Goal: Navigation & Orientation: Find specific page/section

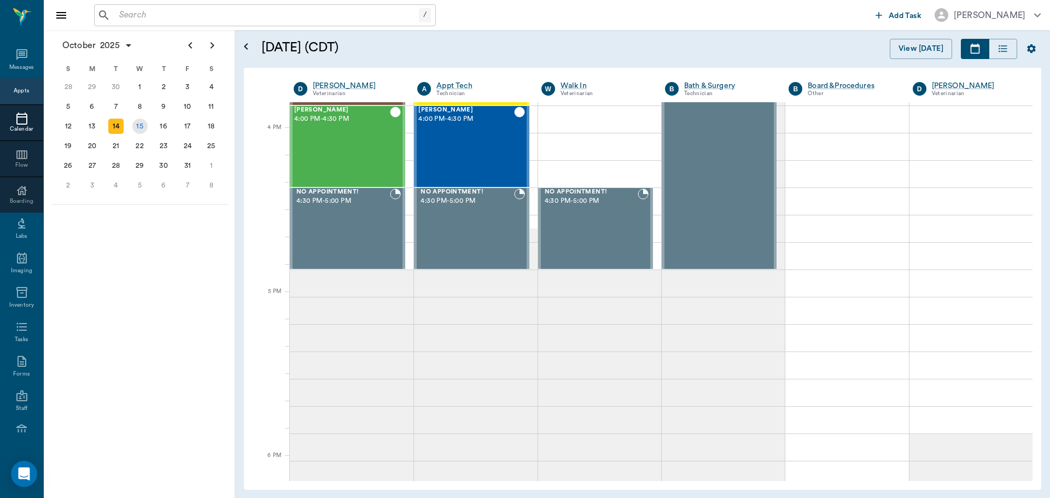
scroll to position [1314, 0]
click at [141, 126] on div "15" at bounding box center [139, 126] width 15 height 15
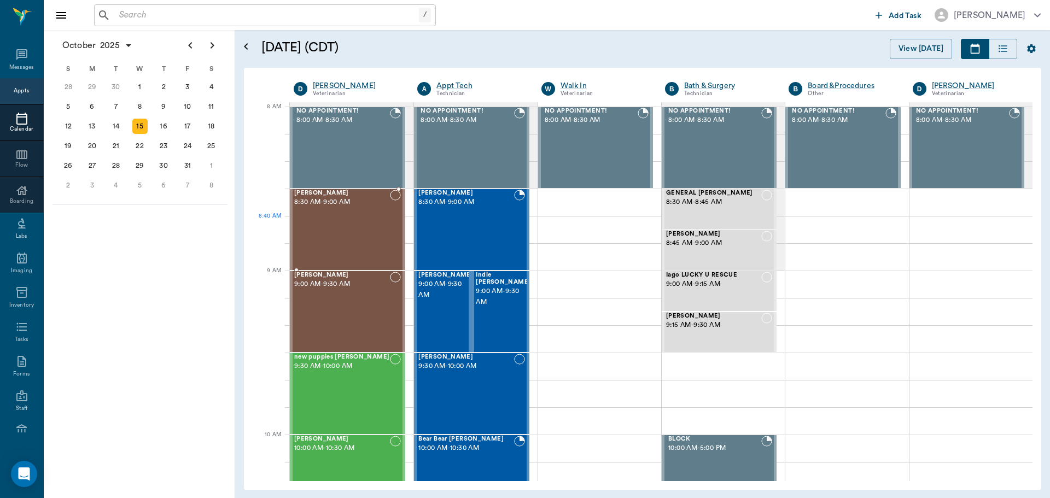
click at [374, 229] on div "[PERSON_NAME] 8:30 AM - 9:00 AM" at bounding box center [342, 230] width 96 height 80
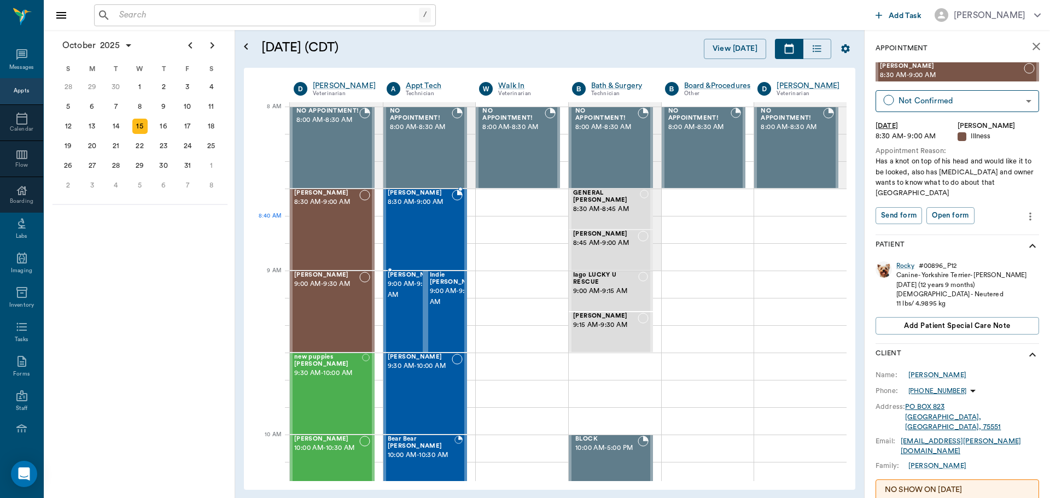
click at [398, 232] on div "[PERSON_NAME] 8:30 AM - 9:00 AM" at bounding box center [420, 230] width 65 height 80
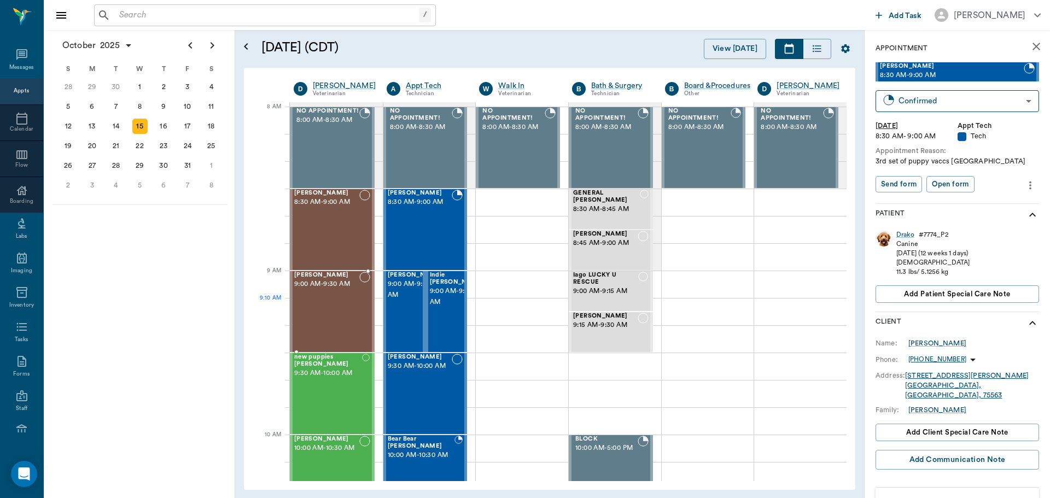
click at [332, 306] on div "[PERSON_NAME] 9:00 AM - 9:30 AM" at bounding box center [326, 312] width 65 height 80
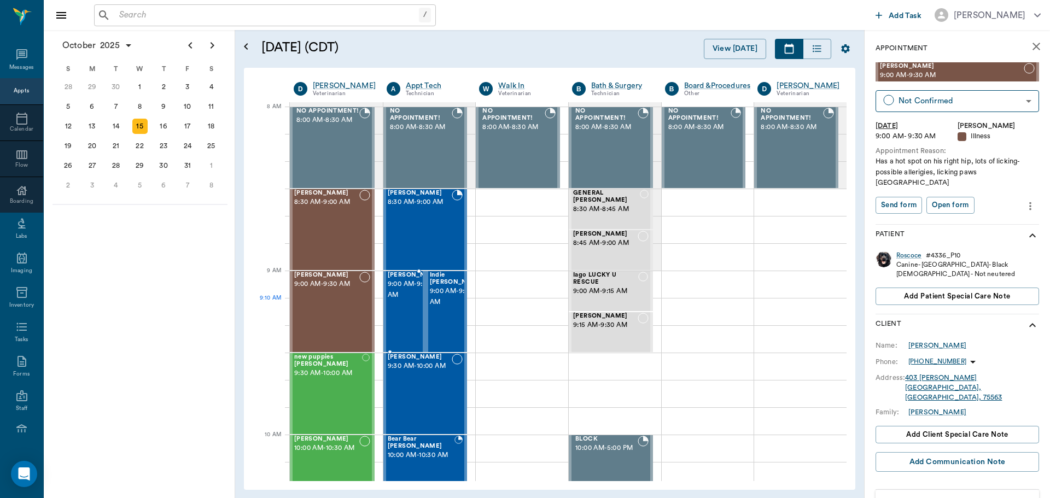
click at [399, 301] on span "9:00 AM - 9:30 AM" at bounding box center [415, 290] width 55 height 22
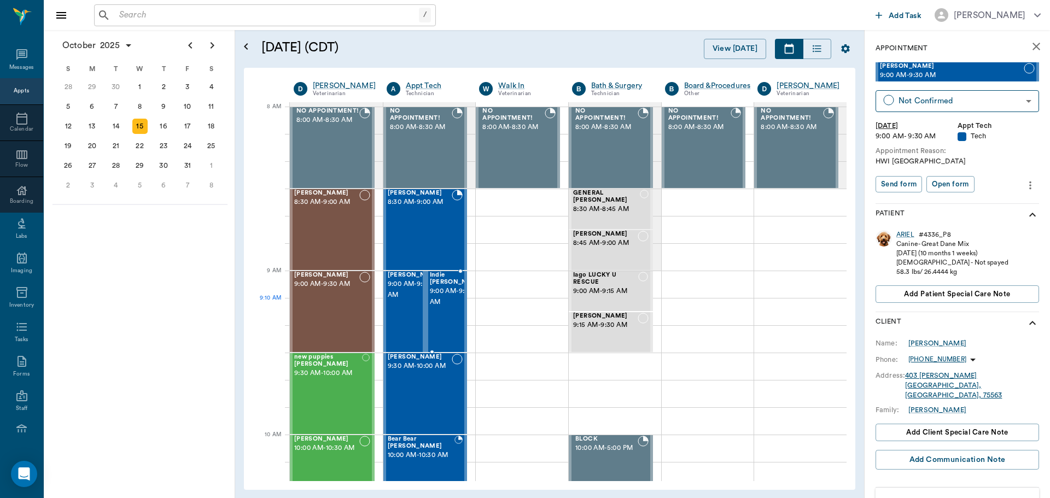
click at [444, 304] on span "9:00 AM - 9:30 AM" at bounding box center [457, 297] width 55 height 22
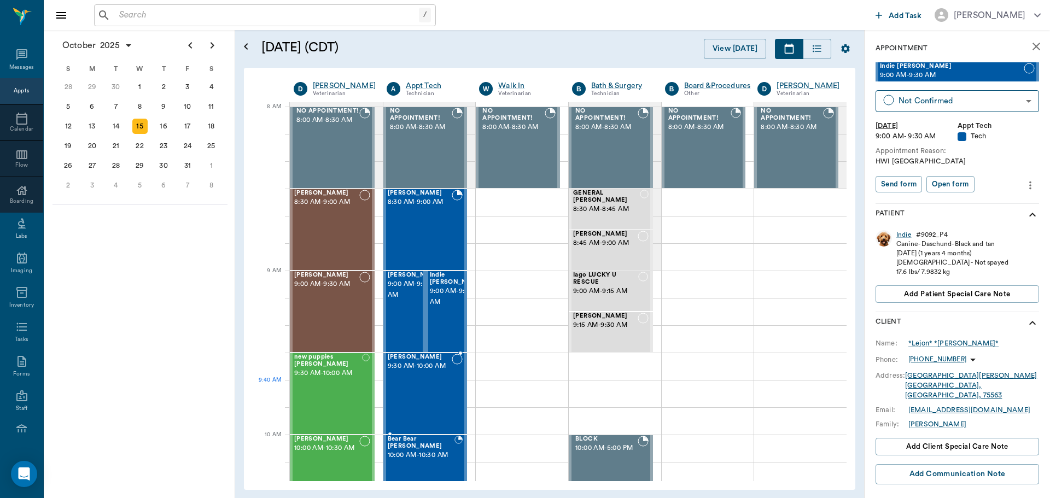
click at [426, 392] on div "[PERSON_NAME] 9:30 AM - 10:00 AM" at bounding box center [420, 394] width 65 height 80
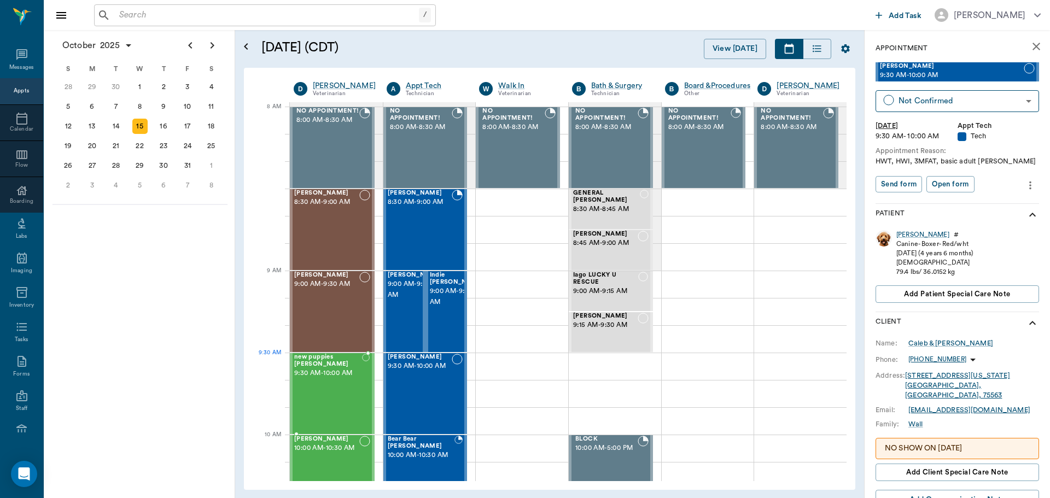
click at [318, 375] on span "9:30 AM - 10:00 AM" at bounding box center [328, 373] width 68 height 11
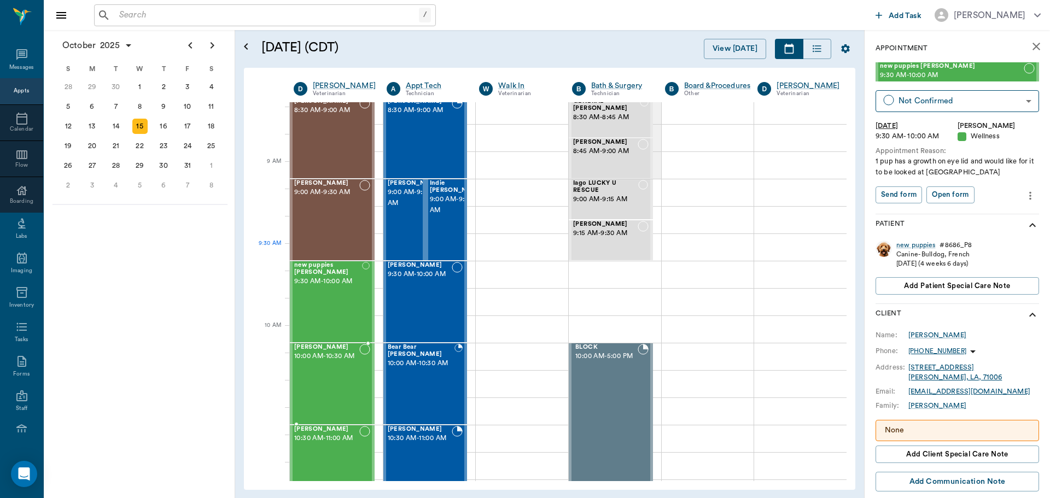
scroll to position [109, 0]
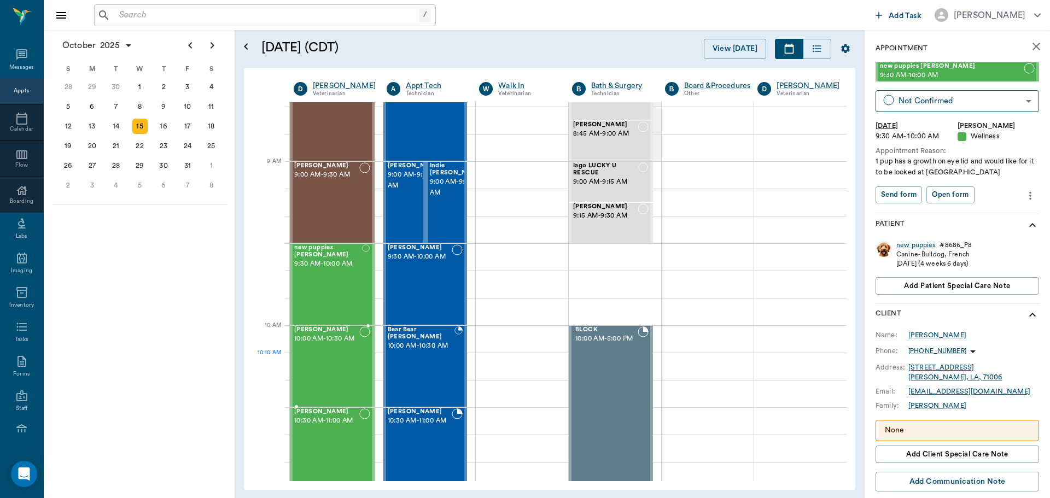
click at [345, 375] on div "[PERSON_NAME] 10:00 AM - 10:30 AM" at bounding box center [326, 366] width 65 height 80
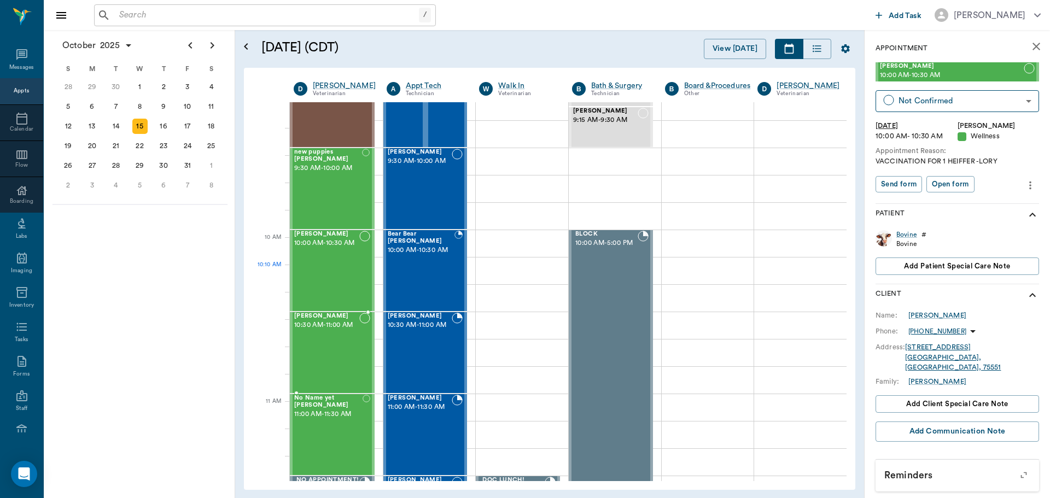
scroll to position [219, 0]
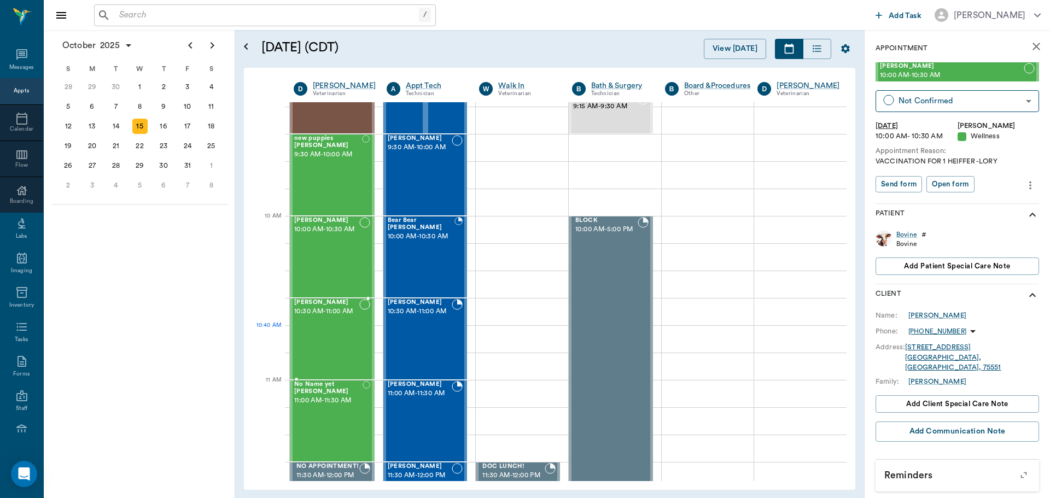
click at [329, 343] on div "[PERSON_NAME] 10:30 AM - 11:00 AM" at bounding box center [326, 339] width 65 height 80
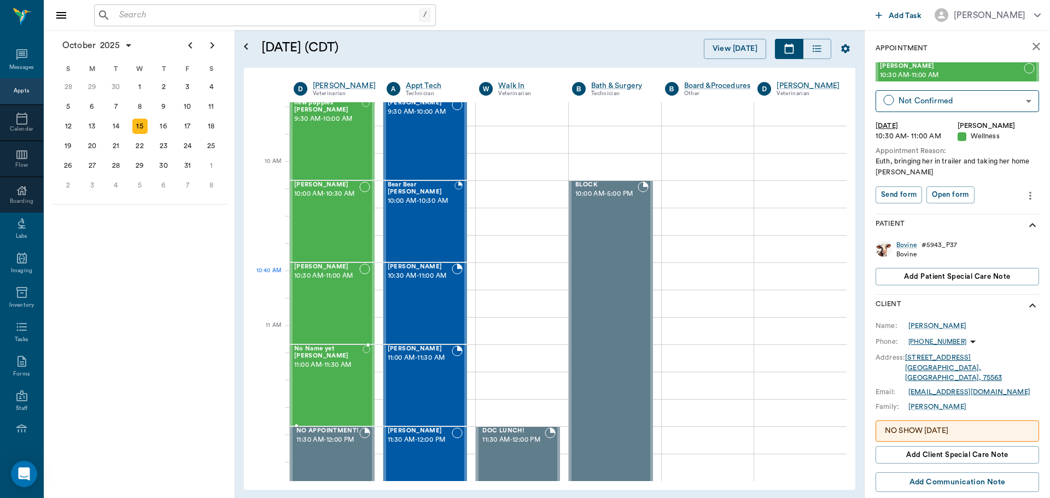
scroll to position [273, 0]
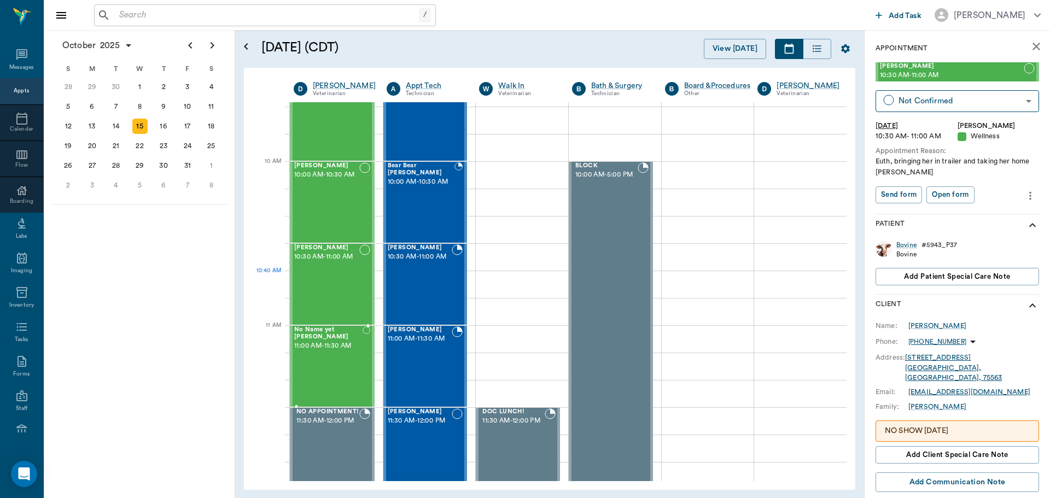
click at [329, 343] on span "11:00 AM - 11:30 AM" at bounding box center [328, 346] width 68 height 11
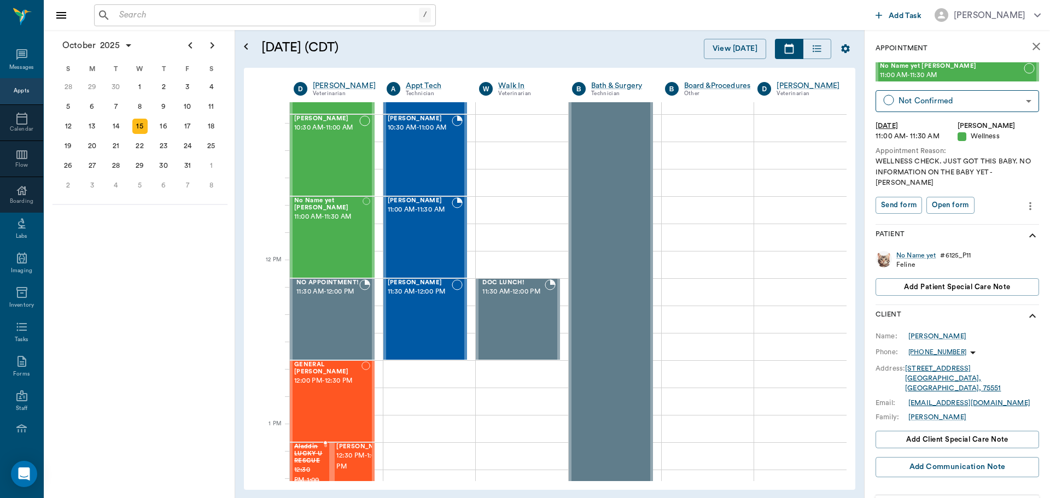
scroll to position [547, 0]
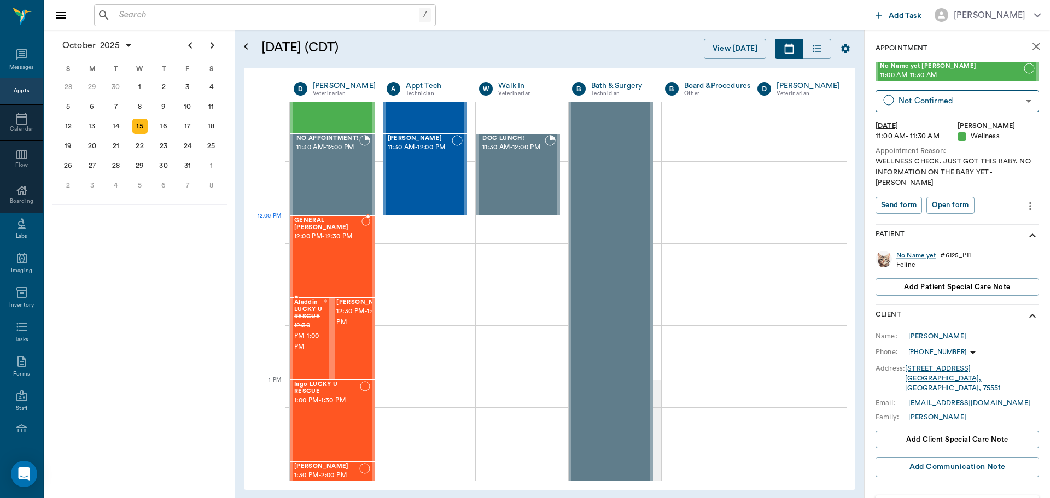
click at [333, 242] on span "12:00 PM - 12:30 PM" at bounding box center [327, 236] width 67 height 11
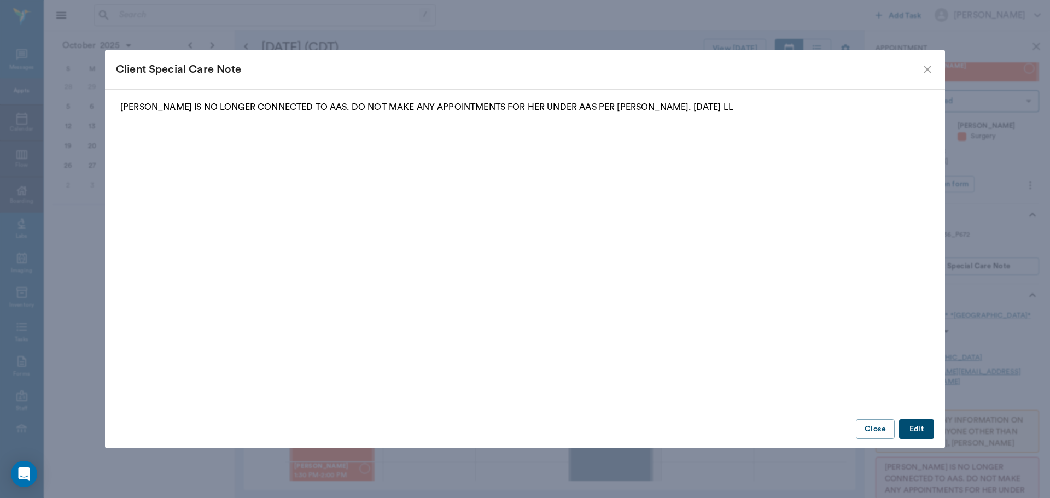
click at [939, 68] on div "Client Special Care Note" at bounding box center [525, 69] width 840 height 39
click at [931, 68] on icon "close" at bounding box center [927, 69] width 13 height 13
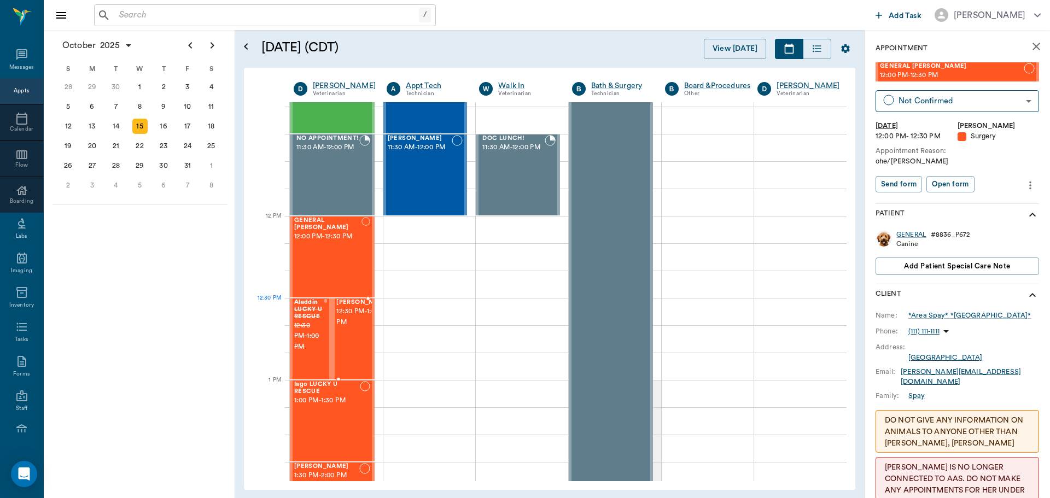
click at [357, 321] on span "12:30 PM - 1:00 PM" at bounding box center [363, 317] width 55 height 22
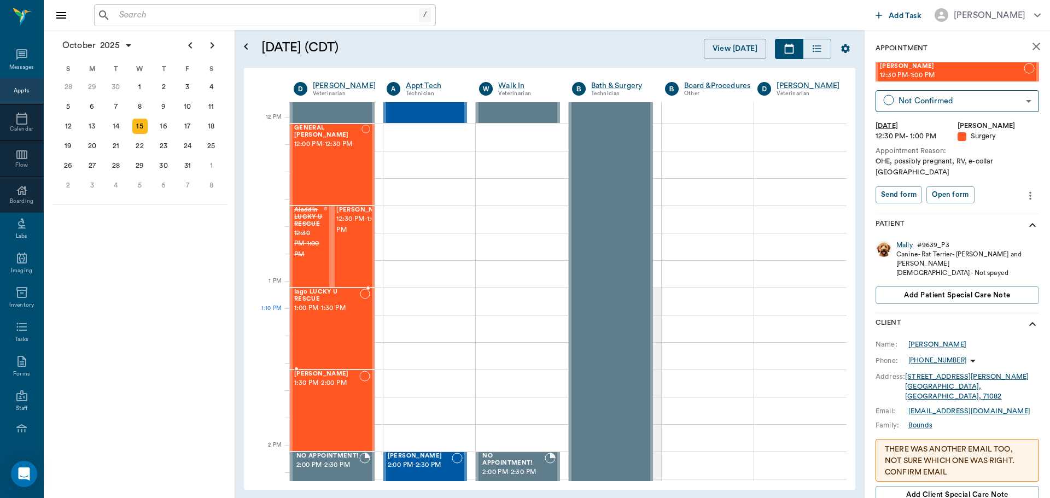
scroll to position [656, 0]
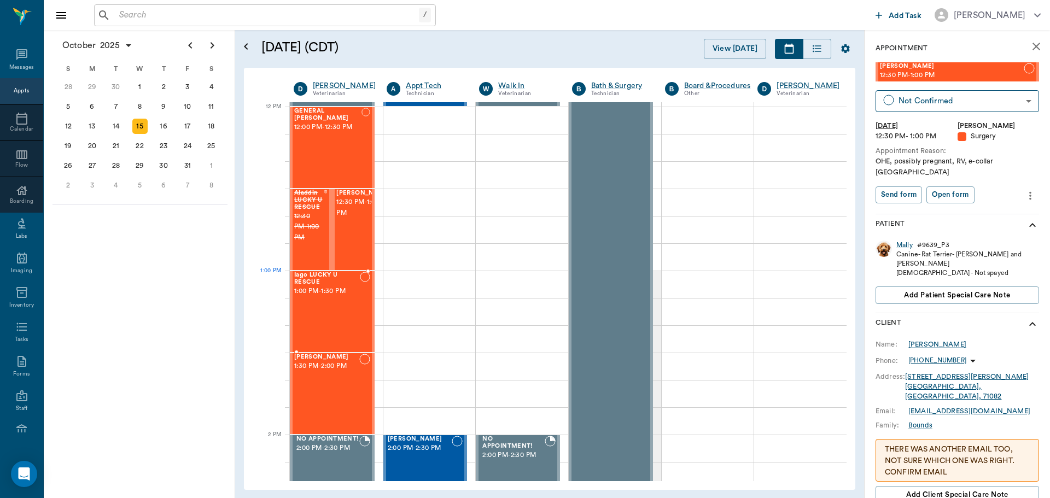
click at [326, 296] on span "1:00 PM - 1:30 PM" at bounding box center [327, 291] width 66 height 11
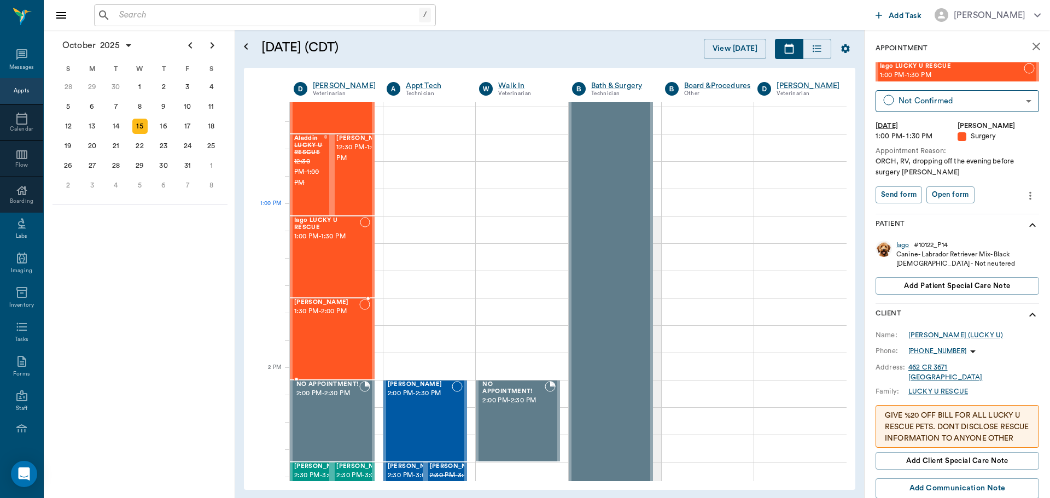
scroll to position [765, 0]
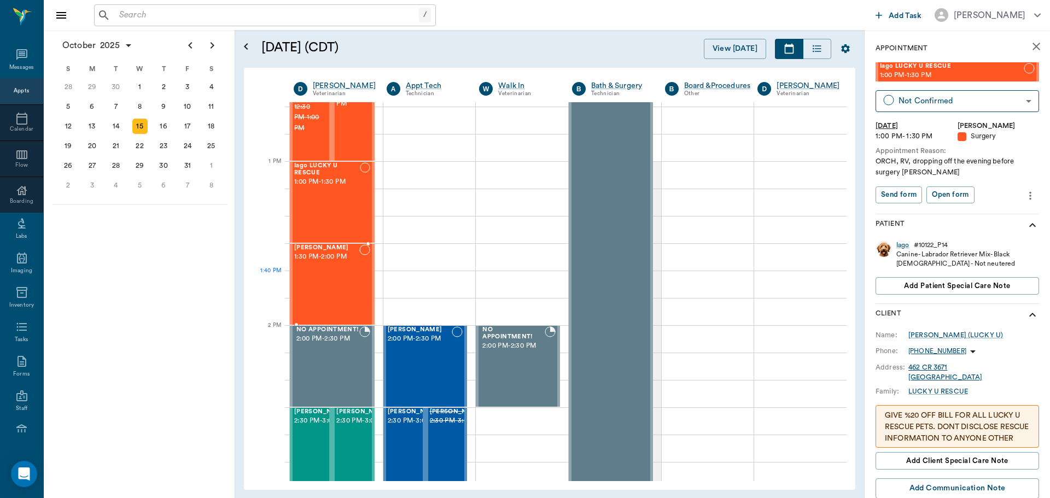
click at [338, 276] on div "[PERSON_NAME] 1:30 PM - 2:00 PM" at bounding box center [326, 284] width 65 height 80
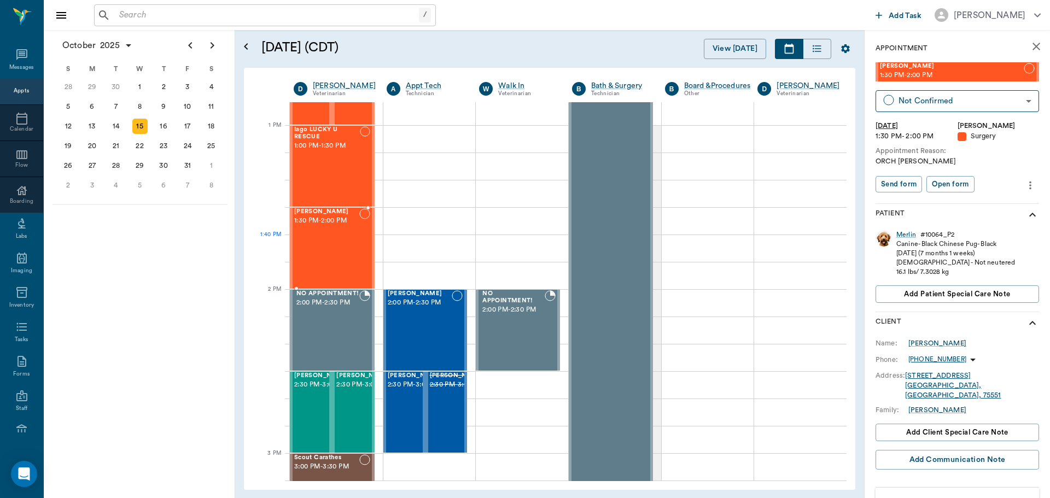
scroll to position [820, 0]
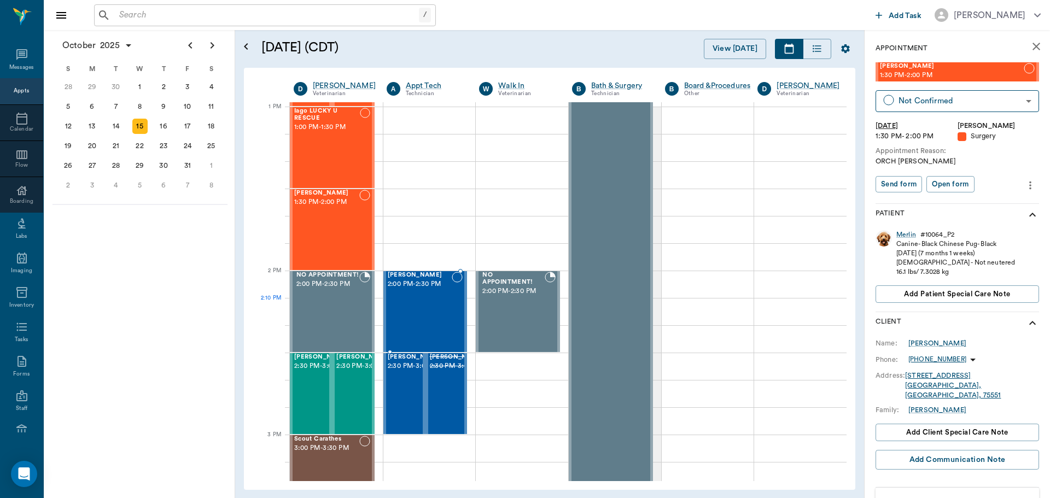
click at [430, 306] on div "[PERSON_NAME] 2:00 PM - 2:30 PM" at bounding box center [420, 312] width 65 height 80
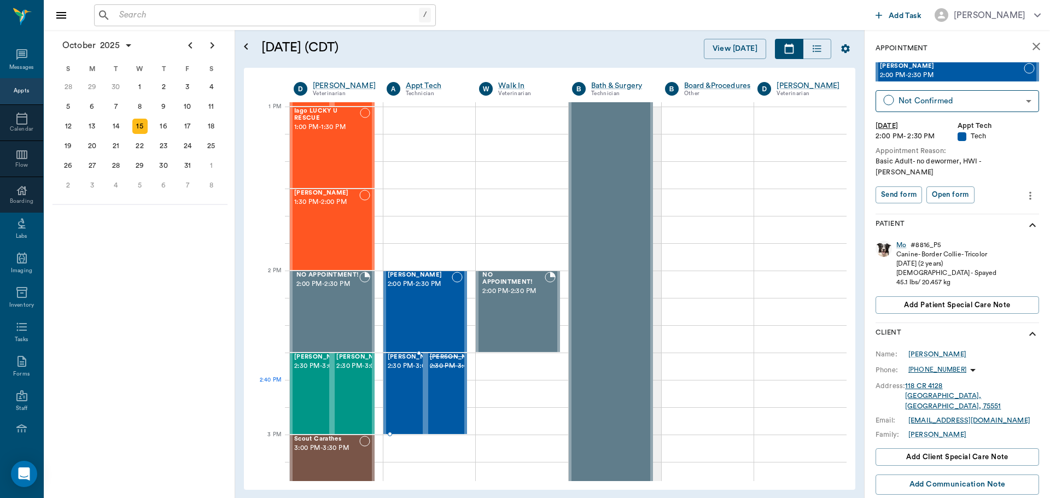
click at [400, 372] on span "2:30 PM - 3:00 PM" at bounding box center [415, 366] width 55 height 11
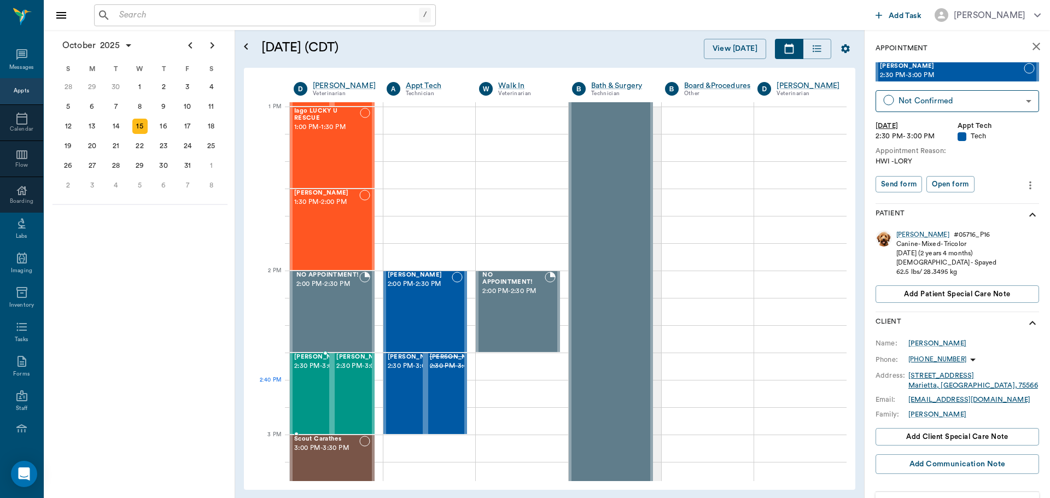
click at [307, 372] on span "2:30 PM - 3:00 PM" at bounding box center [321, 366] width 55 height 11
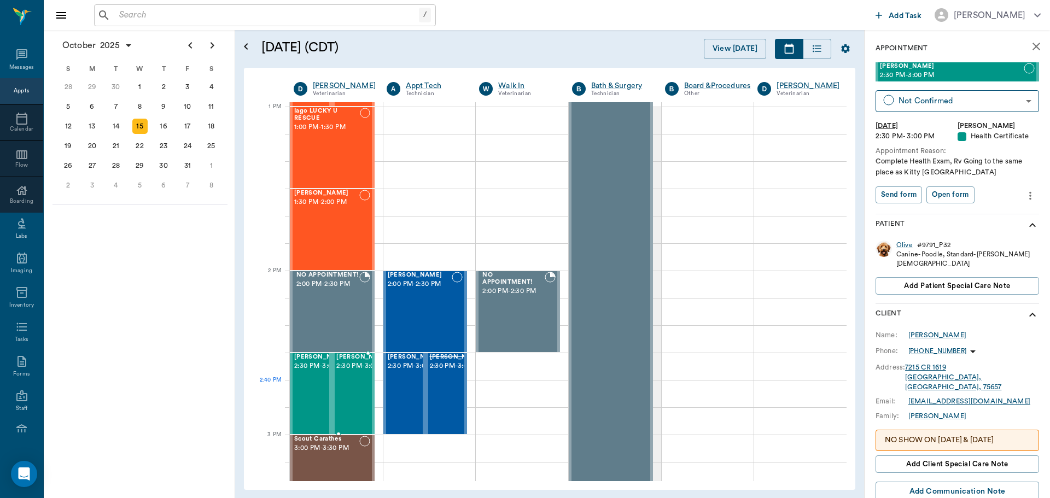
click at [357, 372] on span "2:30 PM - 3:00 PM" at bounding box center [363, 366] width 55 height 11
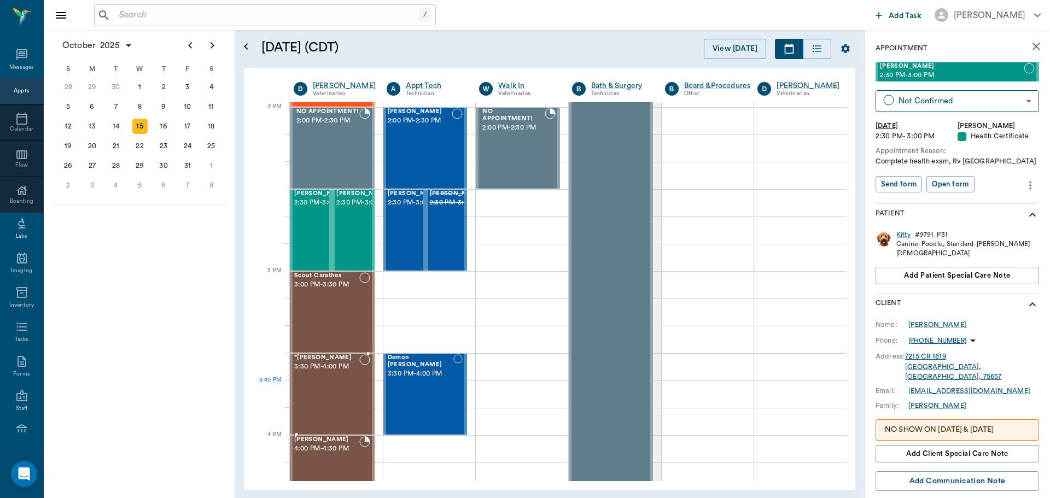
scroll to position [984, 0]
click at [336, 292] on div "Scout Carathes 3:00 PM - 3:30 PM" at bounding box center [326, 312] width 65 height 80
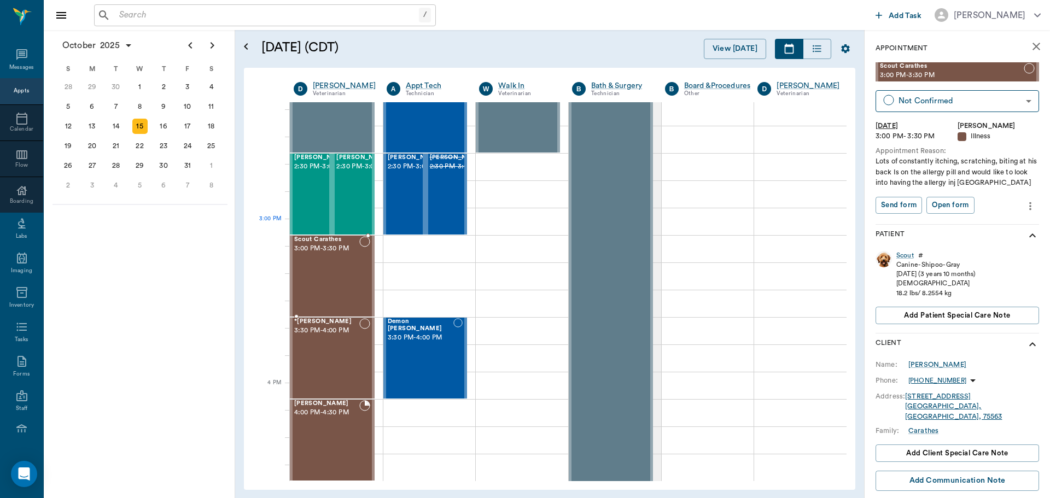
scroll to position [1039, 0]
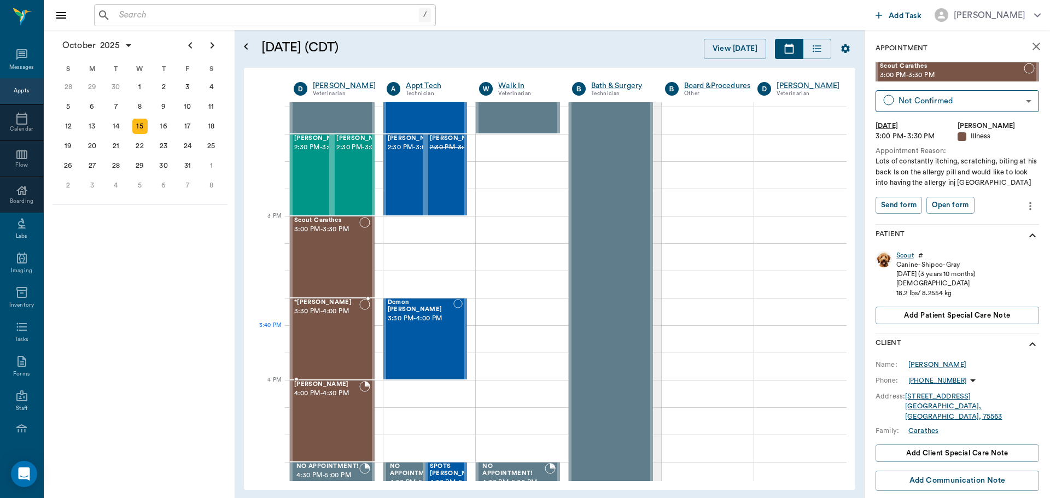
click at [333, 333] on div "*[PERSON_NAME] 3:30 PM - 4:00 PM" at bounding box center [326, 339] width 65 height 80
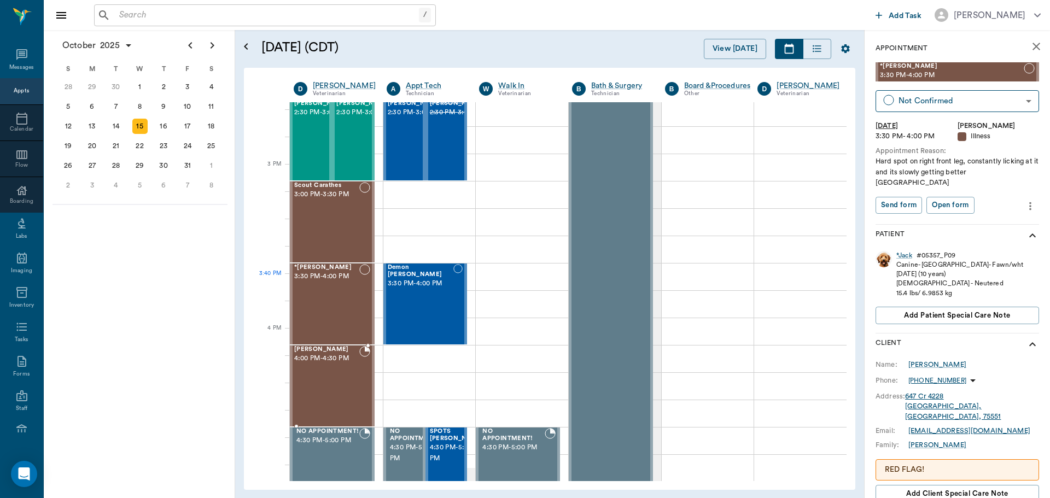
scroll to position [1093, 0]
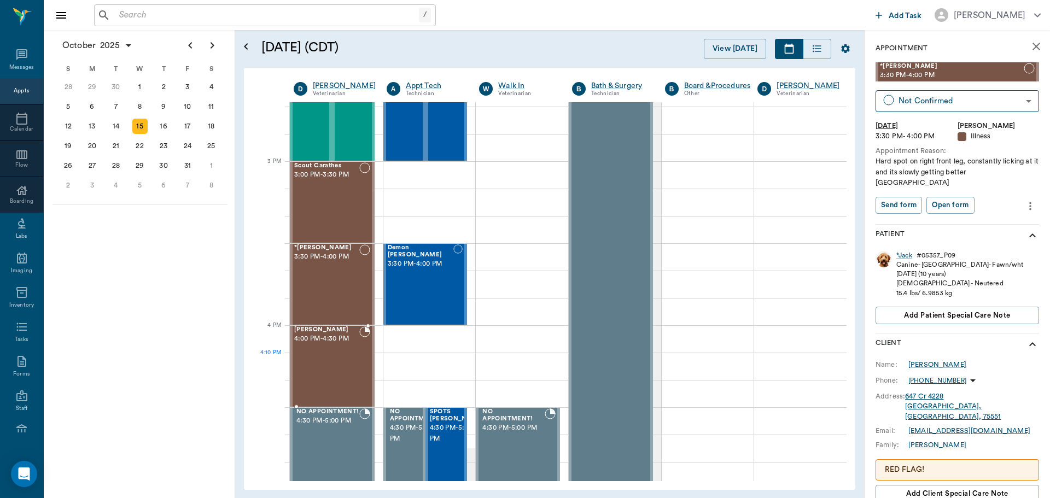
click at [332, 368] on div "[PERSON_NAME] 4:00 PM - 4:30 PM" at bounding box center [326, 366] width 65 height 80
